Goal: Find specific page/section: Find specific page/section

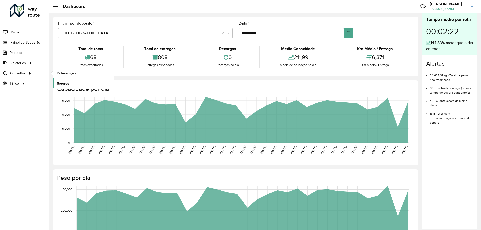
click at [66, 80] on link "Setores" at bounding box center [83, 83] width 61 height 10
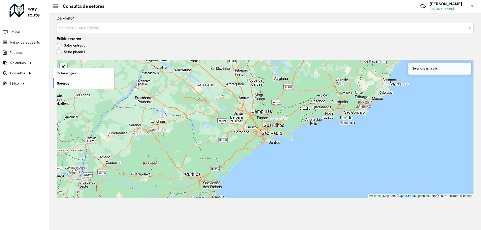
click at [64, 84] on span "Setores" at bounding box center [63, 83] width 12 height 5
click at [61, 85] on span "Setores" at bounding box center [63, 83] width 12 height 5
click at [63, 82] on span "Setores" at bounding box center [63, 83] width 12 height 5
click at [62, 82] on span "Setores" at bounding box center [63, 83] width 12 height 5
click at [227, 26] on input "text" at bounding box center [260, 28] width 402 height 6
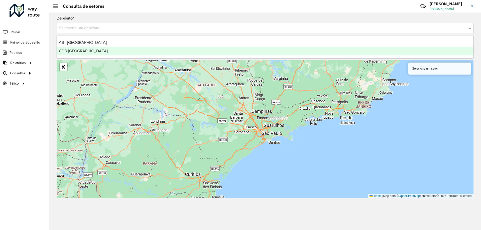
click at [138, 50] on div "CDD [GEOGRAPHIC_DATA]" at bounding box center [265, 51] width 417 height 9
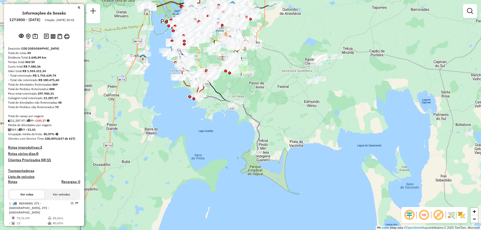
scroll to position [75, 0]
